Goal: Answer question/provide support

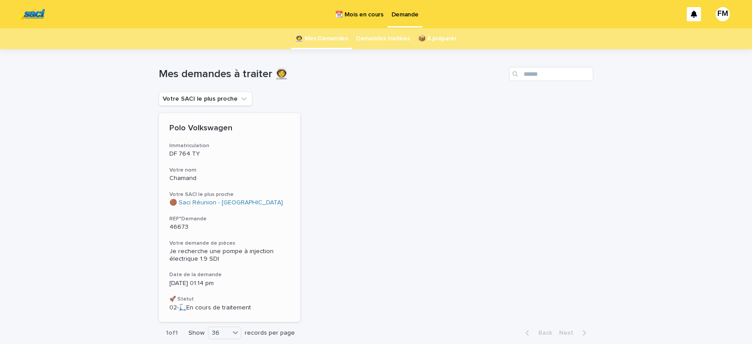
click at [202, 247] on div "Je recherche une pompe à injection électrique 1.9 SDI" at bounding box center [229, 254] width 120 height 17
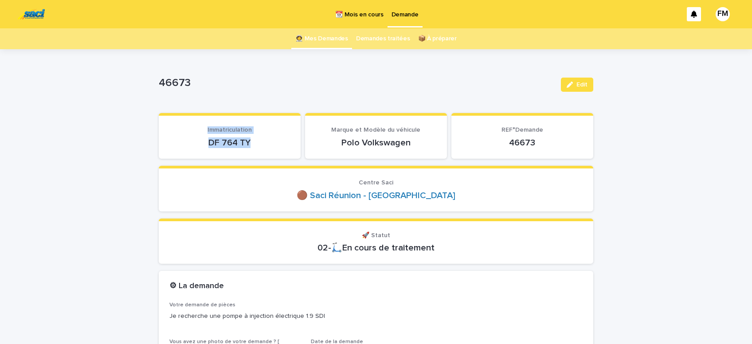
drag, startPoint x: 260, startPoint y: 139, endPoint x: 198, endPoint y: 143, distance: 62.2
click at [183, 136] on div "DF 764 TY" at bounding box center [229, 142] width 121 height 12
click at [231, 160] on div "Loading... Saving… Immatriculation DF 764 TY Marque et Modèle du véhicule Polo …" at bounding box center [376, 139] width 434 height 53
drag, startPoint x: 257, startPoint y: 141, endPoint x: 207, endPoint y: 139, distance: 50.1
click at [204, 139] on p "DF 764 TY" at bounding box center [229, 142] width 121 height 11
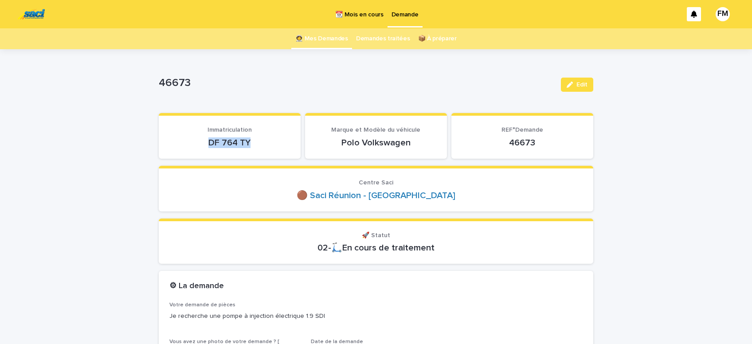
copy p "DF 764 TY"
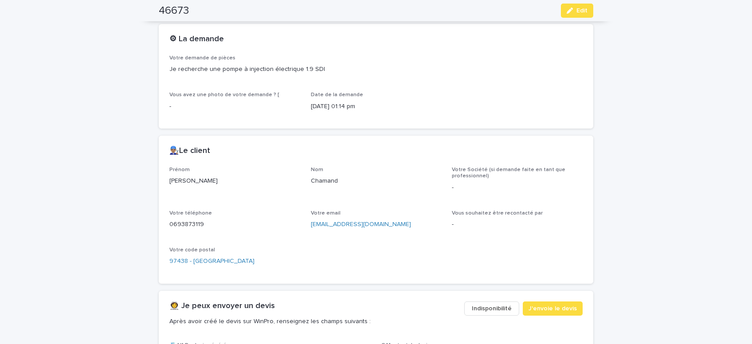
scroll to position [263, 0]
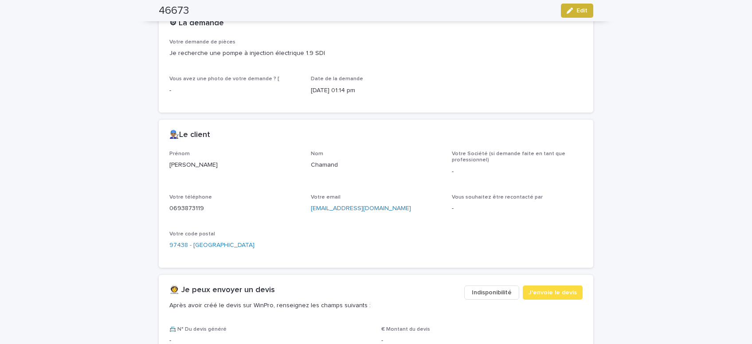
click at [585, 10] on span "Edit" at bounding box center [581, 11] width 11 height 6
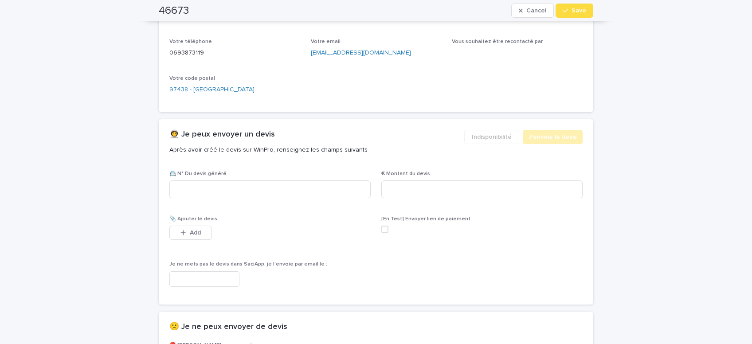
scroll to position [456, 0]
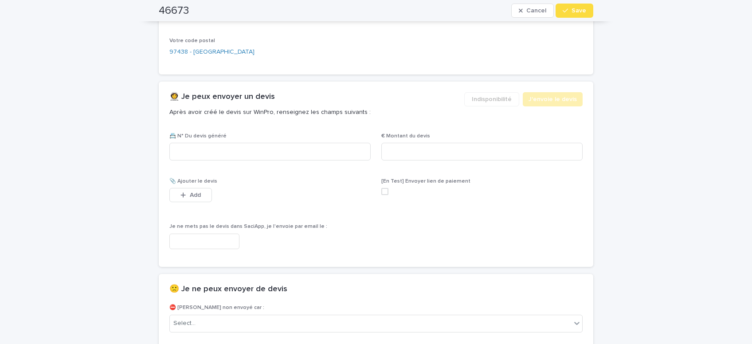
click at [203, 239] on input "text" at bounding box center [204, 242] width 70 height 16
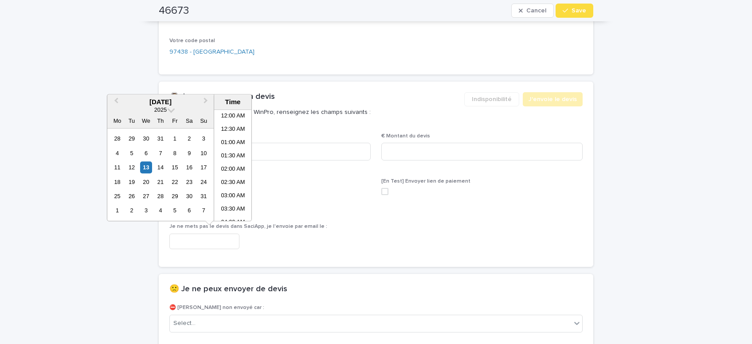
scroll to position [297, 0]
click at [226, 167] on li "01:00 PM" at bounding box center [233, 165] width 38 height 13
type input "**********"
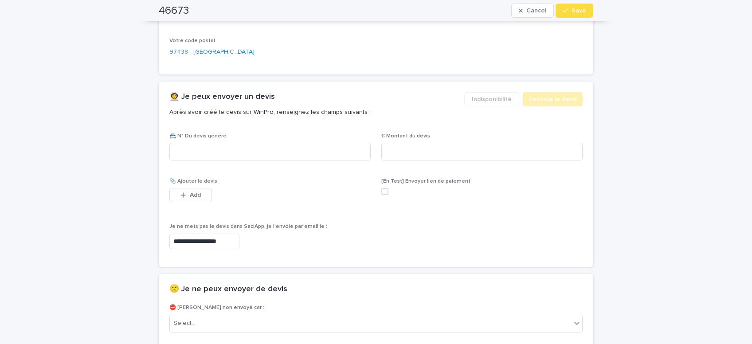
scroll to position [531, 0]
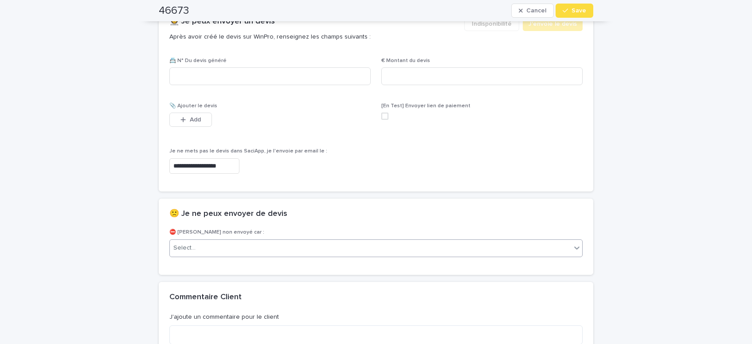
click at [222, 248] on div "Select..." at bounding box center [370, 248] width 401 height 15
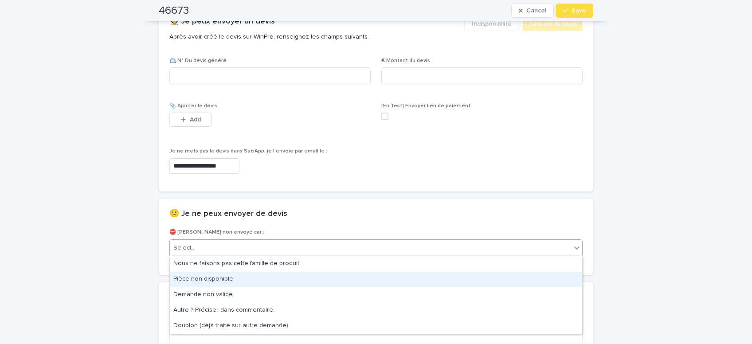
drag, startPoint x: 214, startPoint y: 277, endPoint x: 499, endPoint y: 45, distance: 367.6
click at [215, 277] on div "Pièce non disponible" at bounding box center [376, 280] width 412 height 16
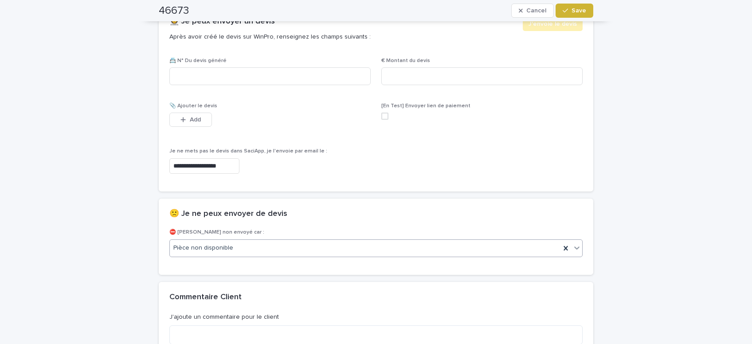
click at [578, 7] on button "Save" at bounding box center [574, 11] width 38 height 14
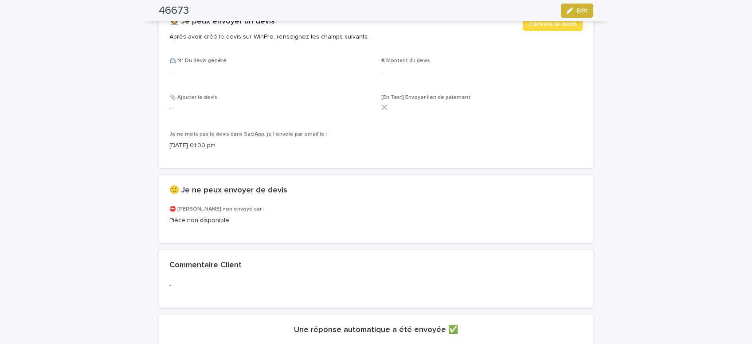
click at [586, 12] on span "Edit" at bounding box center [581, 11] width 11 height 6
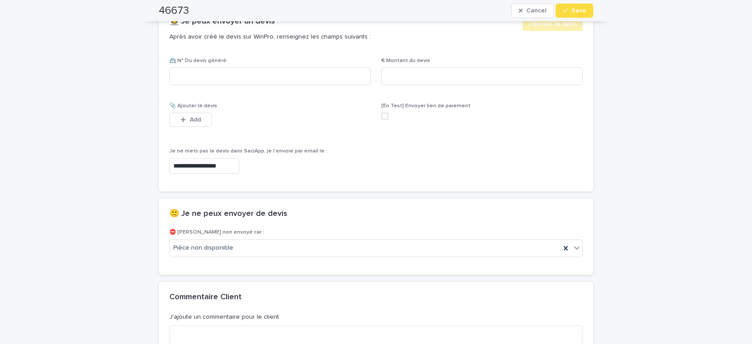
click at [388, 117] on span at bounding box center [384, 116] width 7 height 7
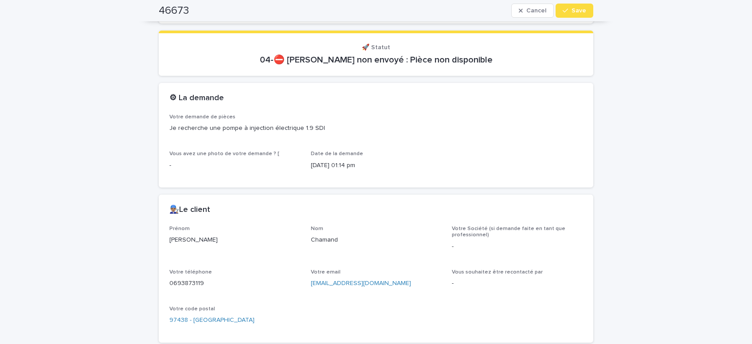
scroll to position [338, 0]
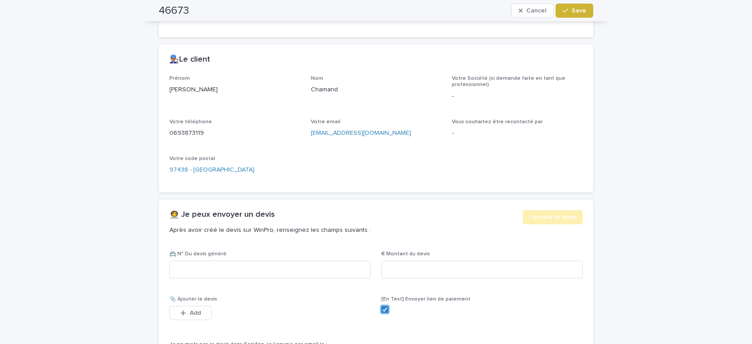
click at [578, 10] on span "Save" at bounding box center [578, 11] width 15 height 6
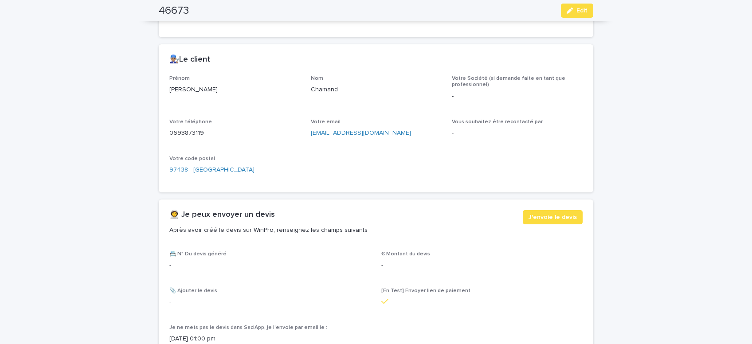
scroll to position [311, 0]
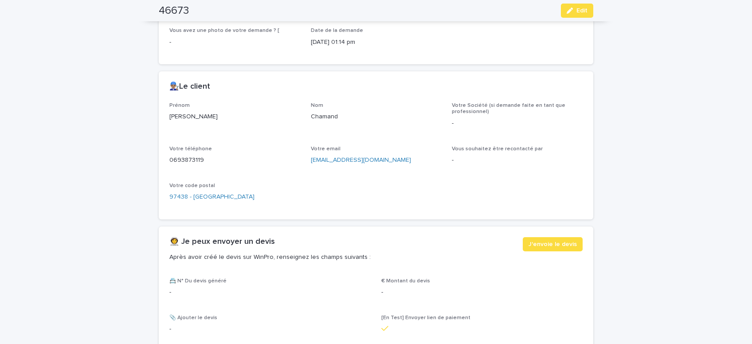
drag, startPoint x: 577, startPoint y: 12, endPoint x: 454, endPoint y: 196, distance: 221.9
click at [579, 12] on span "Edit" at bounding box center [581, 11] width 11 height 6
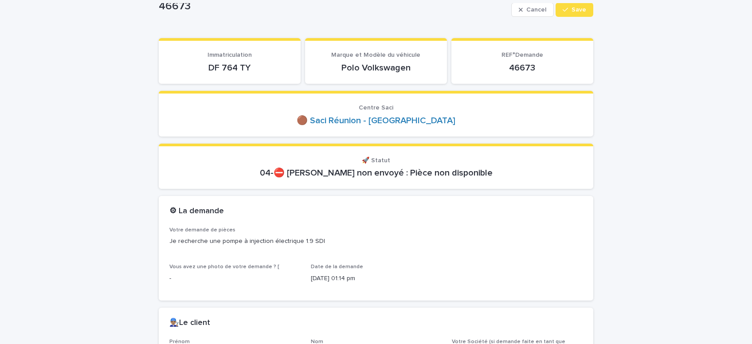
scroll to position [0, 0]
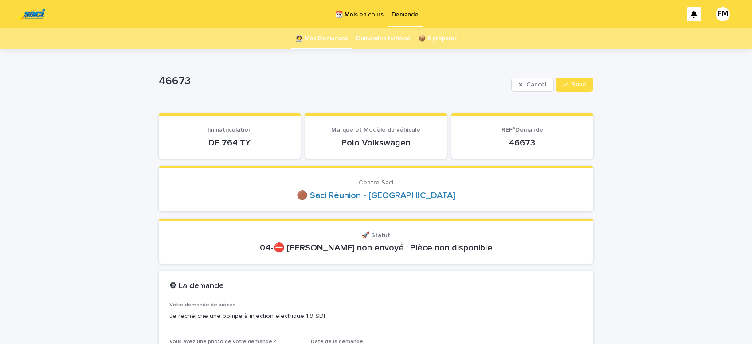
click at [404, 18] on p "Demande" at bounding box center [404, 9] width 27 height 19
